Goal: Navigation & Orientation: Find specific page/section

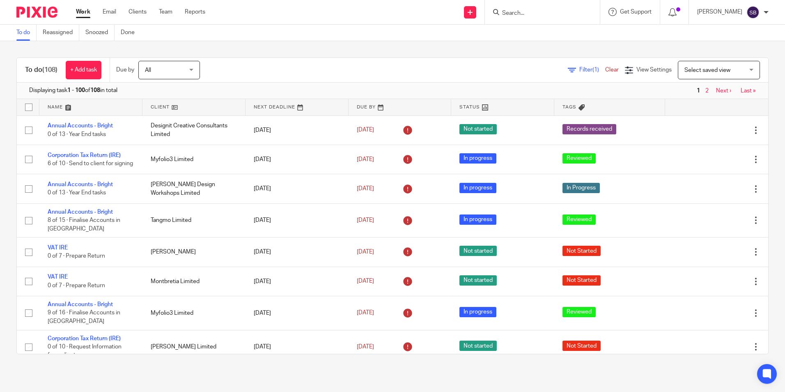
click at [525, 9] on form at bounding box center [544, 12] width 87 height 10
click at [516, 11] on input "Search" at bounding box center [538, 13] width 74 height 7
click at [169, 9] on link "Team" at bounding box center [166, 12] width 14 height 8
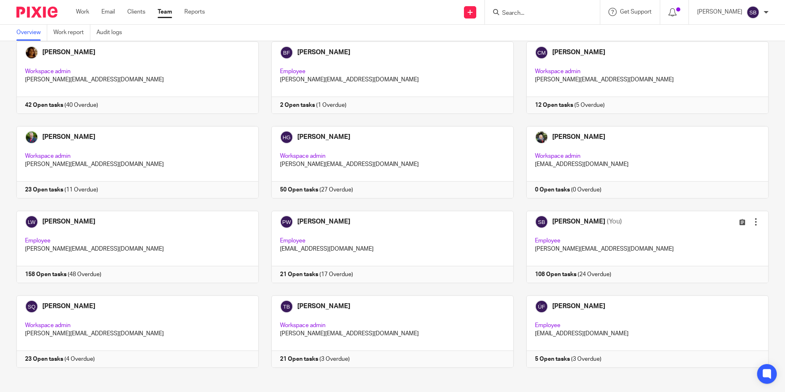
scroll to position [51, 0]
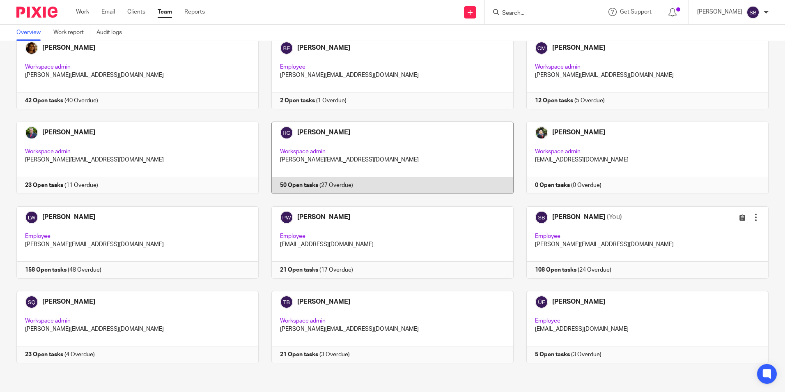
click at [299, 132] on link at bounding box center [386, 158] width 255 height 72
